Goal: Task Accomplishment & Management: Manage account settings

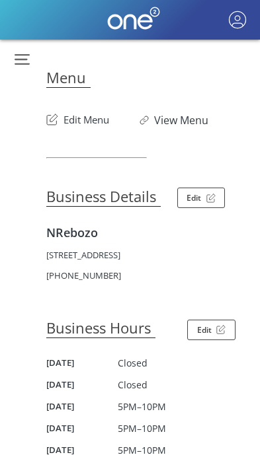
click at [84, 123] on button "Edit Menu" at bounding box center [77, 116] width 63 height 21
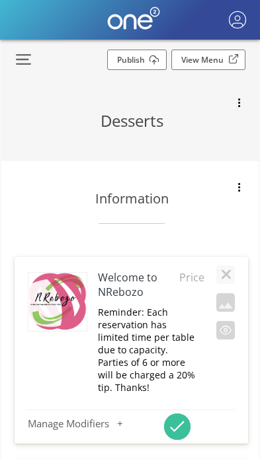
click at [31, 61] on button "button" at bounding box center [18, 59] width 35 height 25
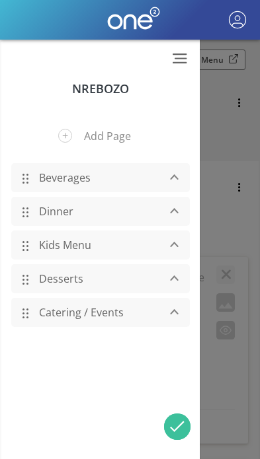
click at [51, 213] on link "Dinner" at bounding box center [95, 211] width 126 height 25
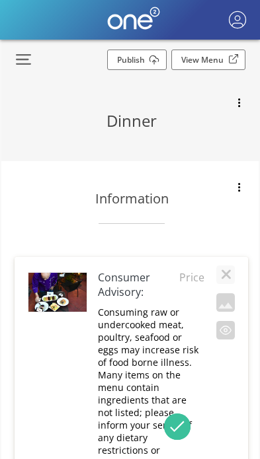
click at [19, 47] on button "button" at bounding box center [18, 59] width 35 height 25
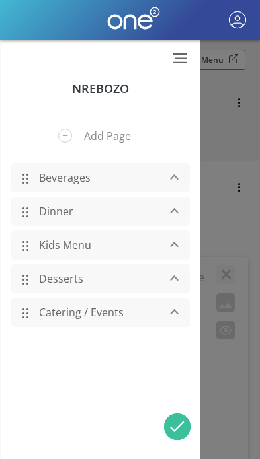
click at [56, 186] on link "Beverages" at bounding box center [95, 177] width 126 height 25
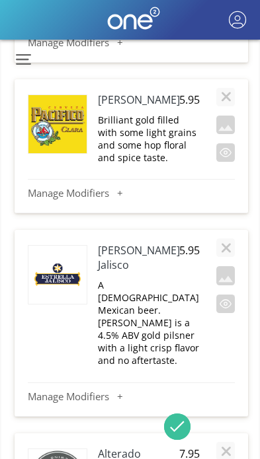
scroll to position [11896, 0]
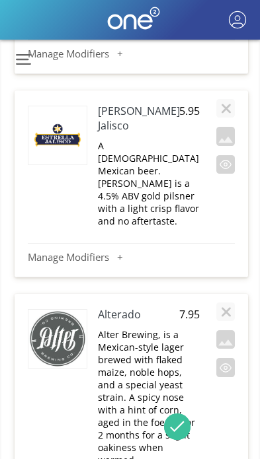
click at [223, 358] on button "button" at bounding box center [225, 367] width 19 height 19
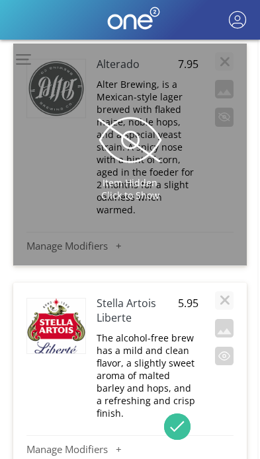
scroll to position [12149, 1]
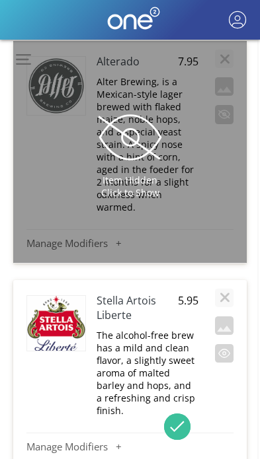
click at [227, 344] on button "button" at bounding box center [224, 353] width 19 height 19
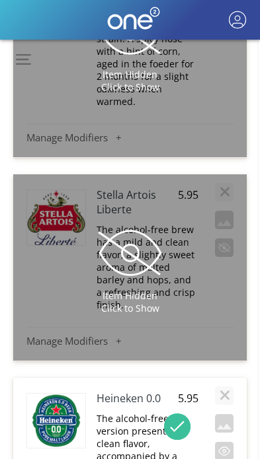
click at [229, 442] on button "button" at bounding box center [224, 451] width 19 height 19
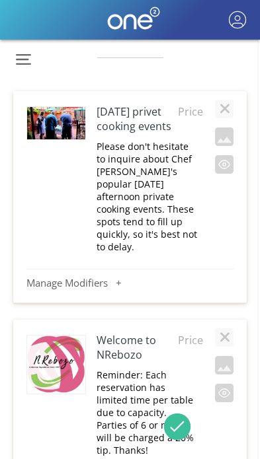
scroll to position [0, 1]
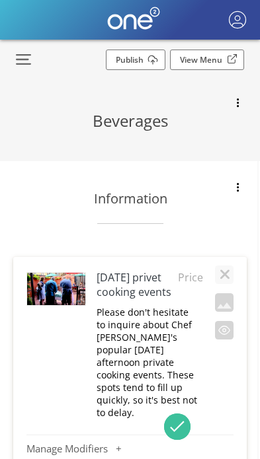
click at [150, 57] on link "Publish" at bounding box center [135, 60] width 59 height 20
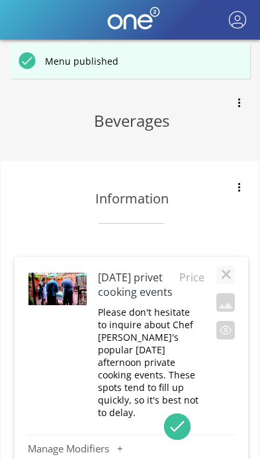
click at [145, 61] on div "Menu published" at bounding box center [130, 61] width 240 height 36
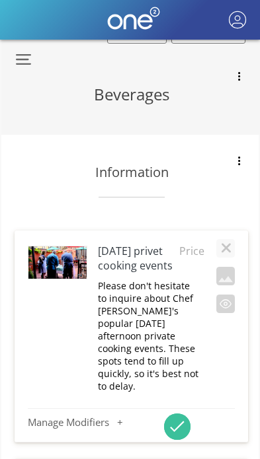
scroll to position [26, 0]
